Goal: Check status: Check status

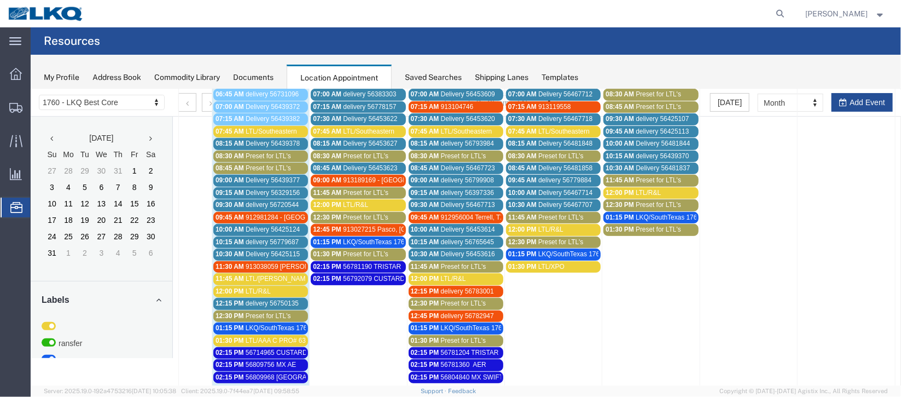
scroll to position [246, 0]
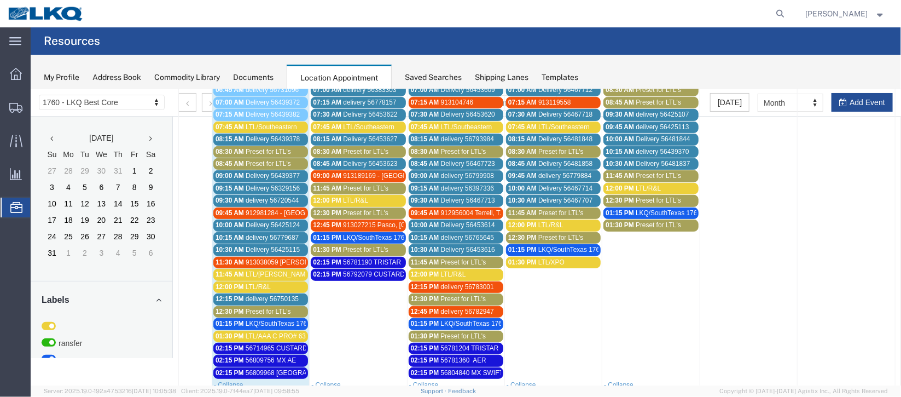
click at [261, 294] on span "delivery 56750135" at bounding box center [271, 298] width 53 height 8
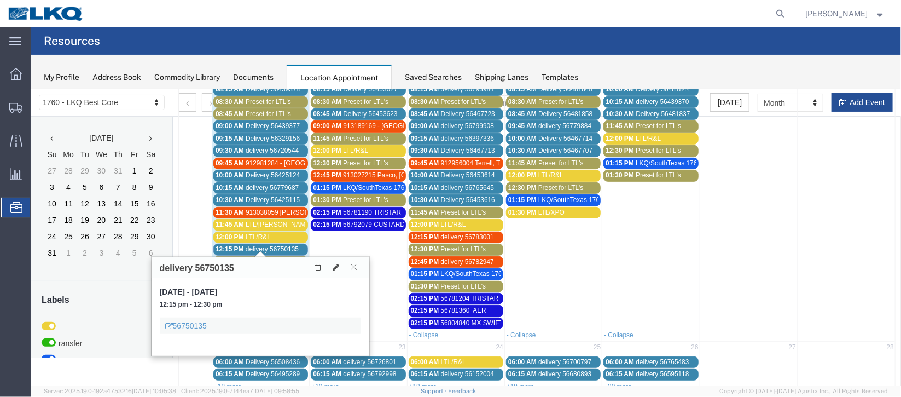
scroll to position [328, 0]
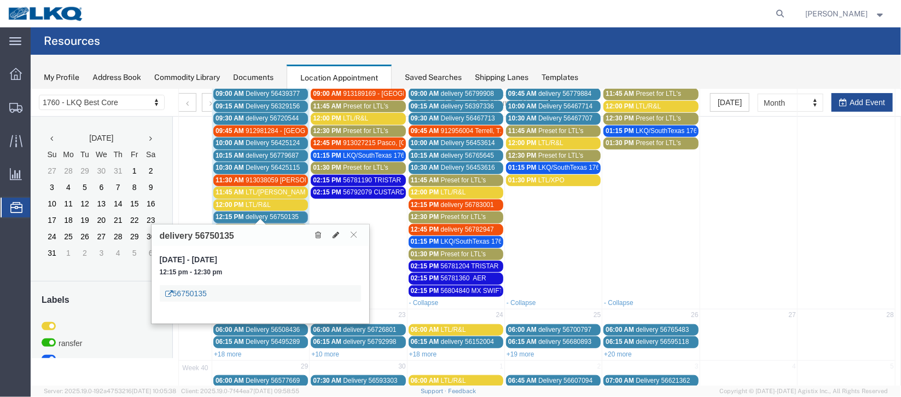
click at [182, 295] on link "56750135" at bounding box center [186, 292] width 42 height 11
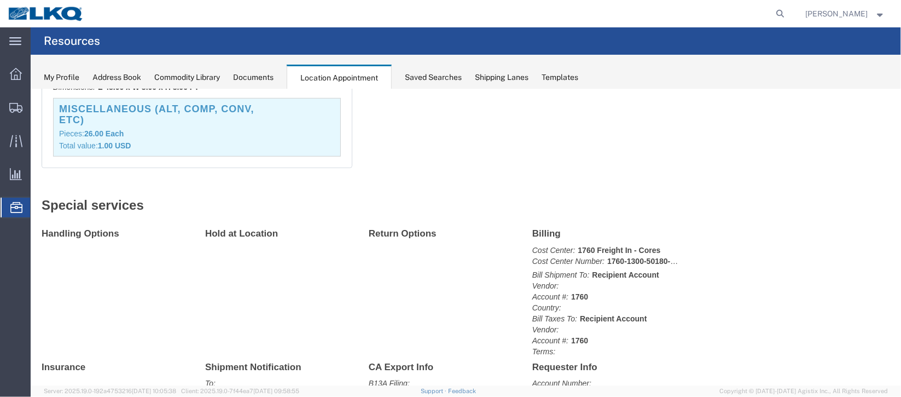
scroll to position [0, 0]
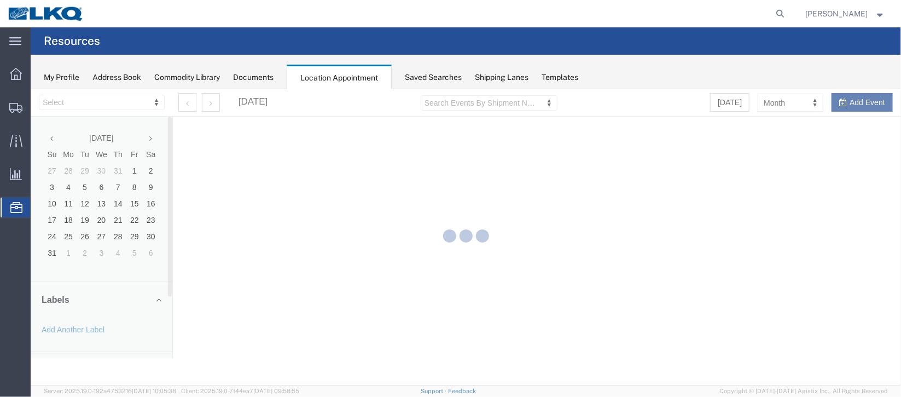
select select "27634"
